Goal: Task Accomplishment & Management: Manage account settings

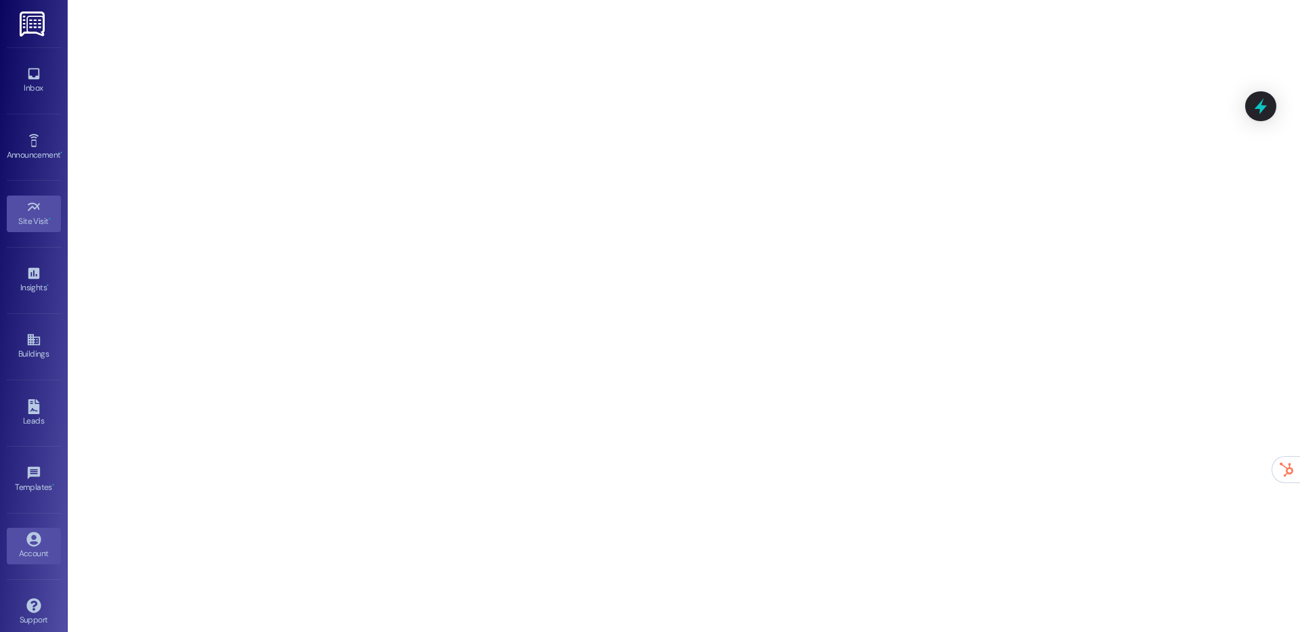
click at [35, 530] on link "Account" at bounding box center [34, 546] width 54 height 37
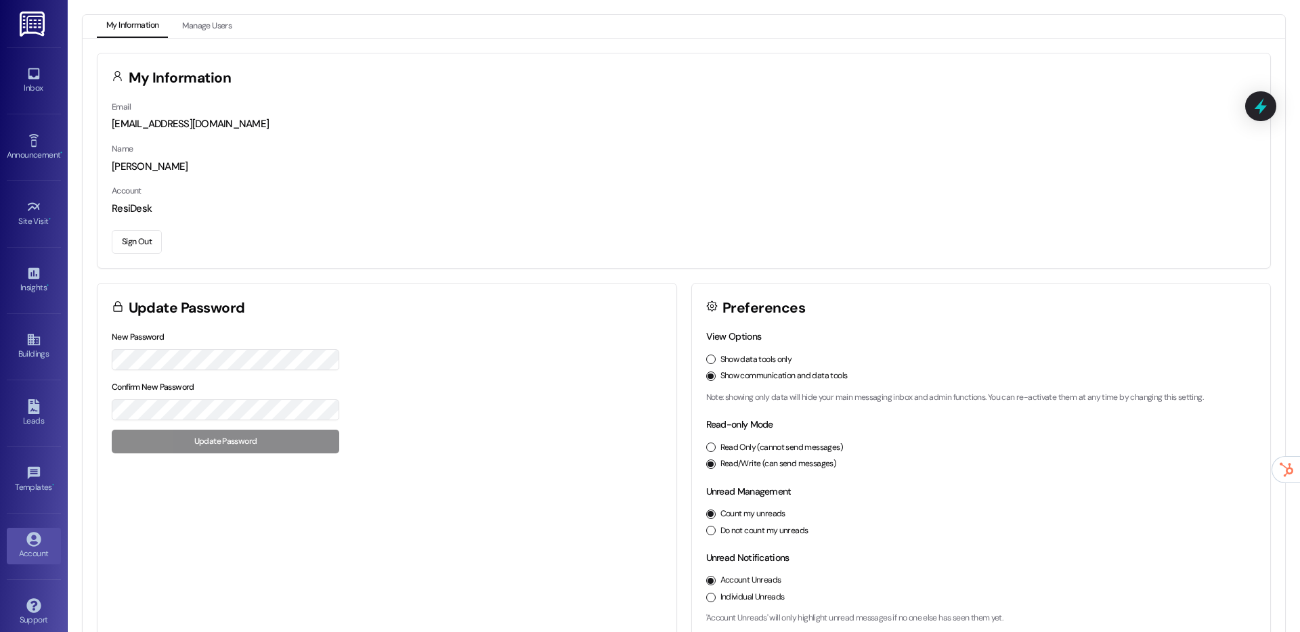
click at [130, 248] on button "Sign Out" at bounding box center [137, 242] width 50 height 24
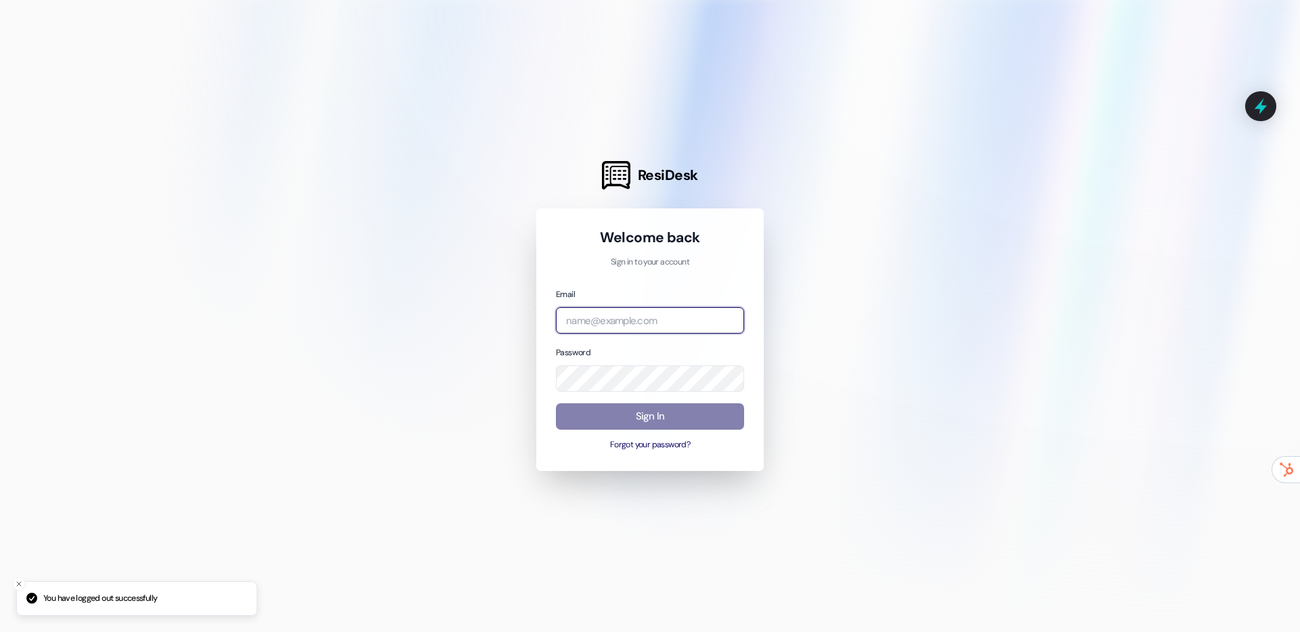
click at [563, 308] on input "email" at bounding box center [650, 320] width 188 height 26
click at [724, 329] on input "email" at bounding box center [650, 320] width 188 height 26
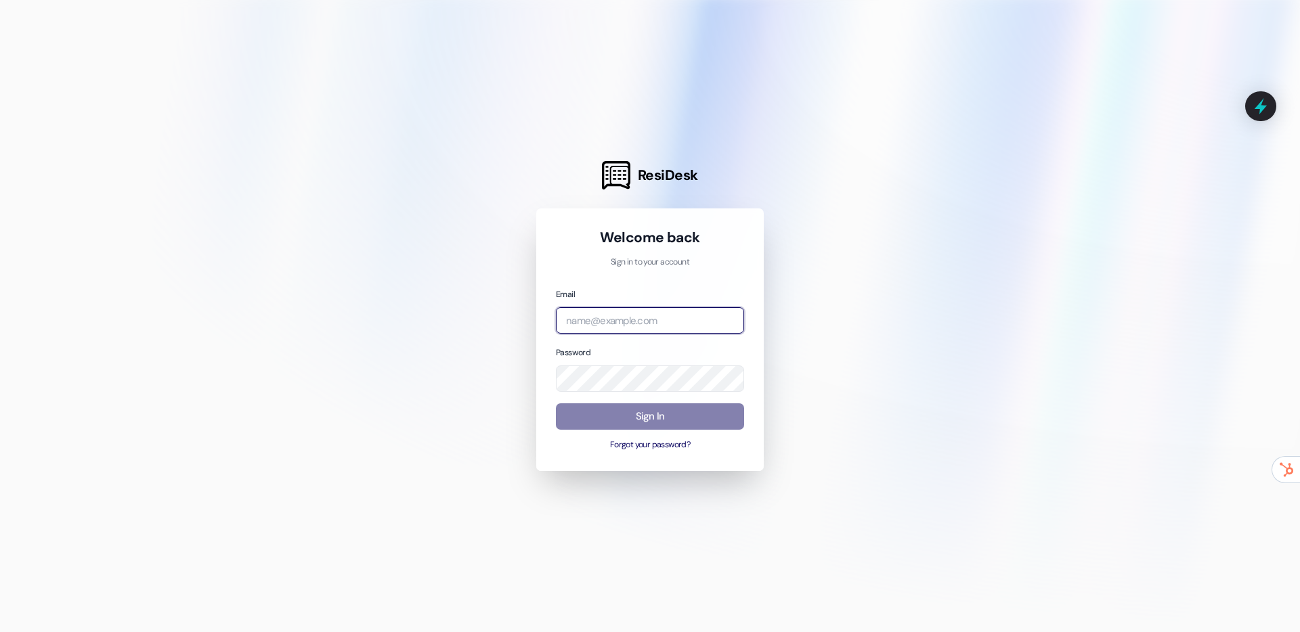
click at [639, 327] on input "email" at bounding box center [650, 320] width 188 height 26
click at [709, 324] on input "email" at bounding box center [650, 320] width 188 height 26
